Goal: Find contact information: Find contact information

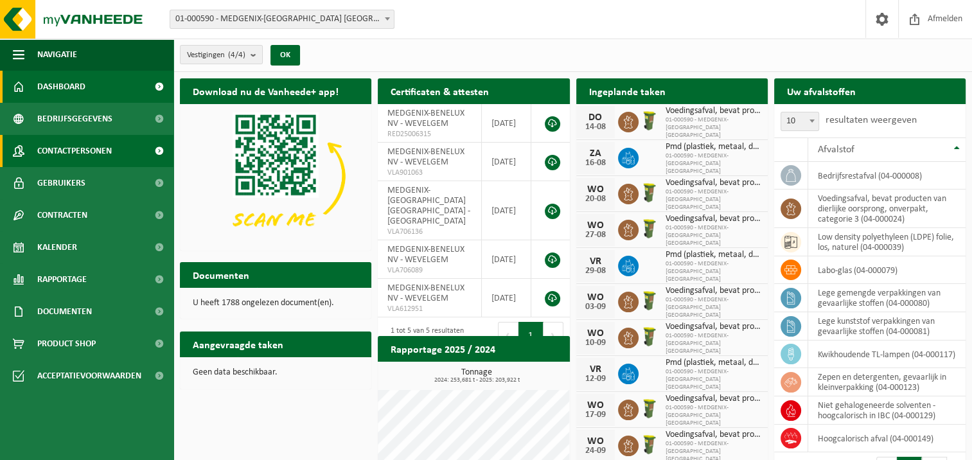
click at [69, 146] on span "Contactpersonen" at bounding box center [74, 151] width 75 height 32
